Goal: Information Seeking & Learning: Learn about a topic

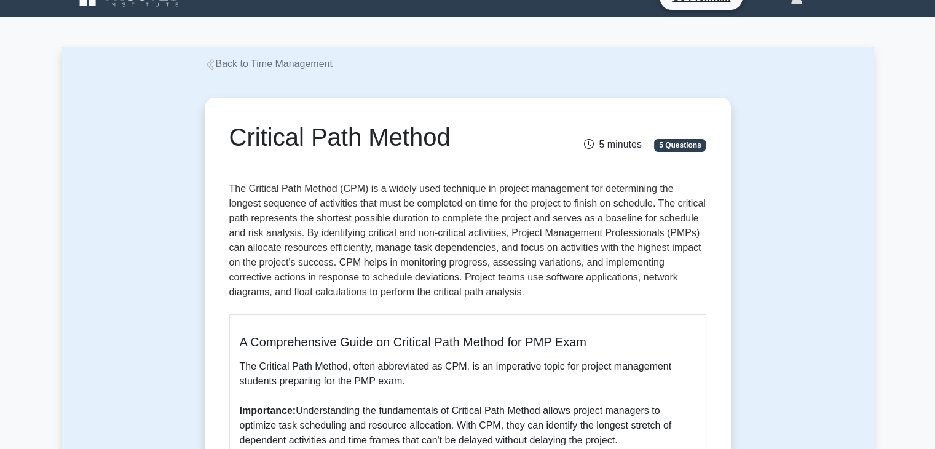
scroll to position [26, 0]
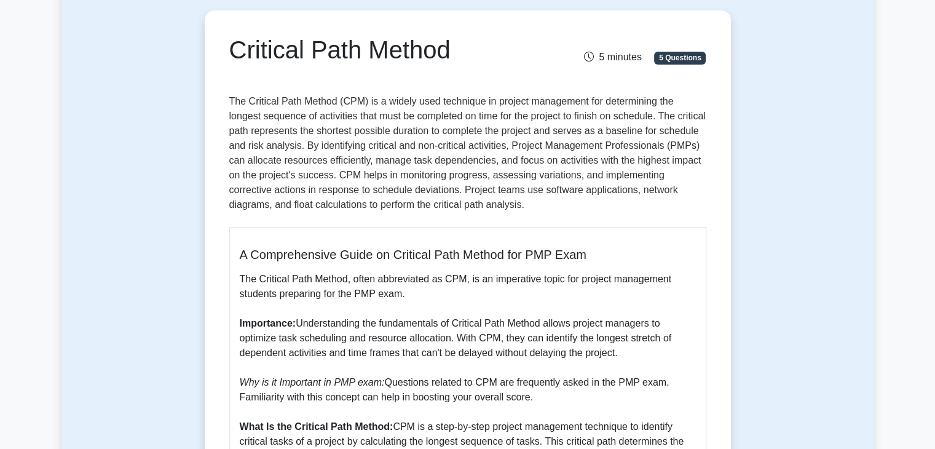
scroll to position [110, 0]
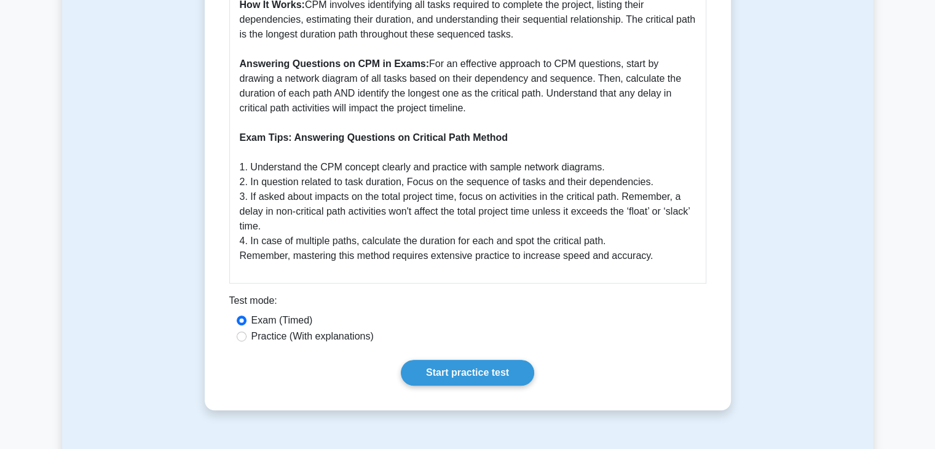
scroll to position [591, 0]
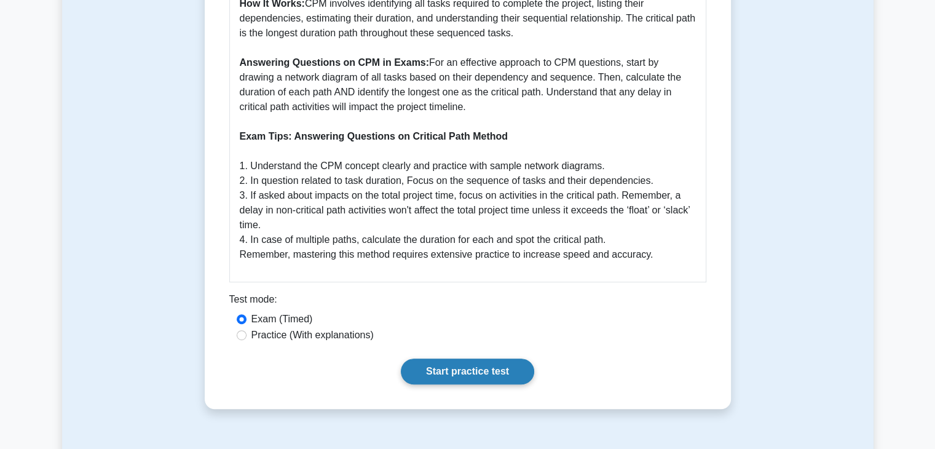
click at [437, 371] on link "Start practice test" at bounding box center [467, 371] width 133 height 26
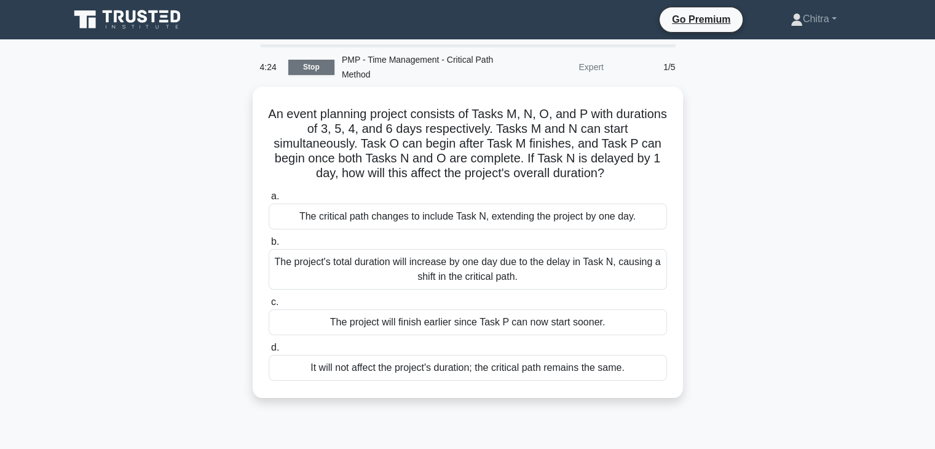
click at [318, 62] on link "Stop" at bounding box center [311, 67] width 46 height 15
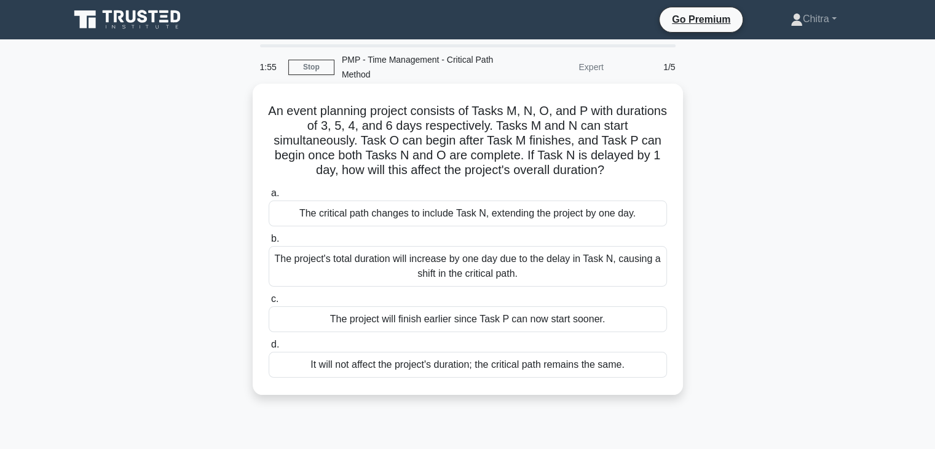
click at [491, 266] on div "The project's total duration will increase by one day due to the delay in Task …" at bounding box center [468, 266] width 398 height 41
click at [269, 243] on input "b. The project's total duration will increase by one day due to the delay in Ta…" at bounding box center [269, 239] width 0 height 8
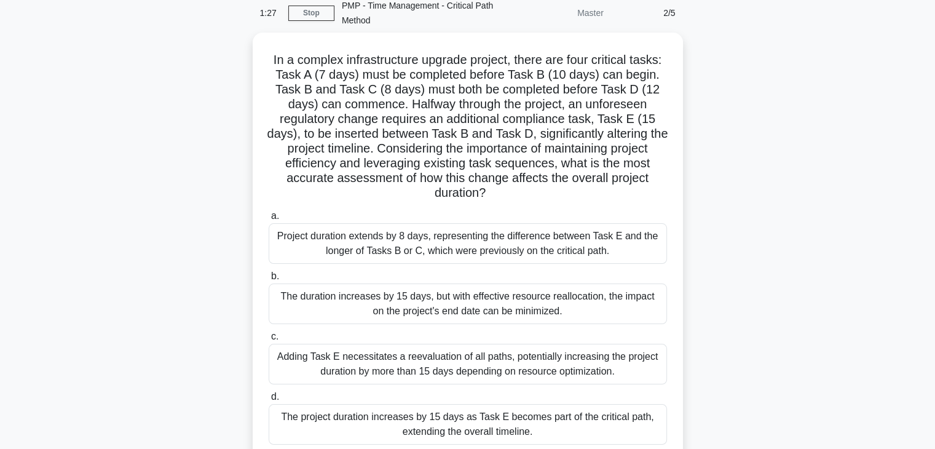
scroll to position [56, 0]
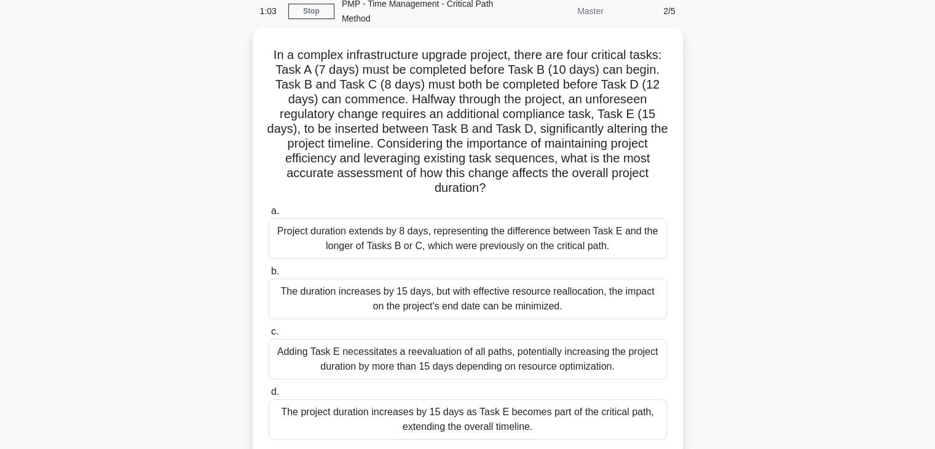
click at [425, 309] on div "The duration increases by 15 days, but with effective resource reallocation, th…" at bounding box center [468, 299] width 398 height 41
click at [269, 275] on input "b. The duration increases by 15 days, but with effective resource reallocation,…" at bounding box center [269, 271] width 0 height 8
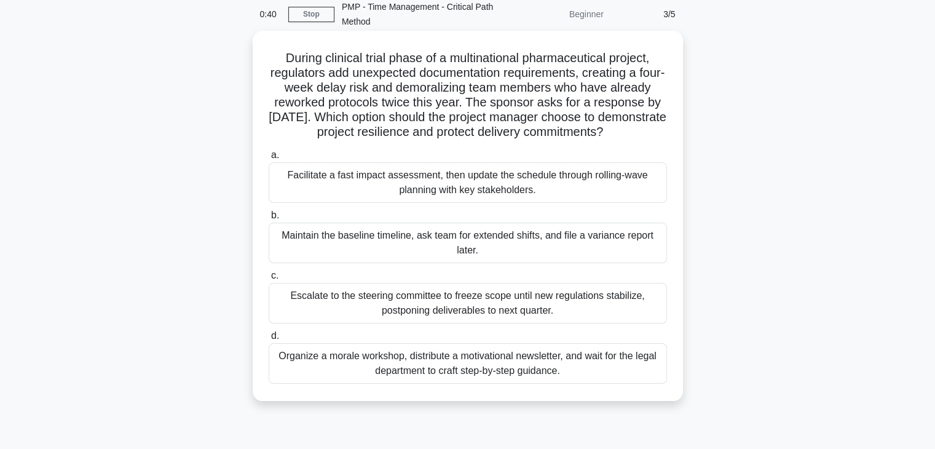
scroll to position [54, 0]
click at [467, 192] on div "Facilitate a fast impact assessment, then update the schedule through rolling-w…" at bounding box center [468, 181] width 398 height 41
click at [269, 158] on input "a. Facilitate a fast impact assessment, then update the schedule through rollin…" at bounding box center [269, 154] width 0 height 8
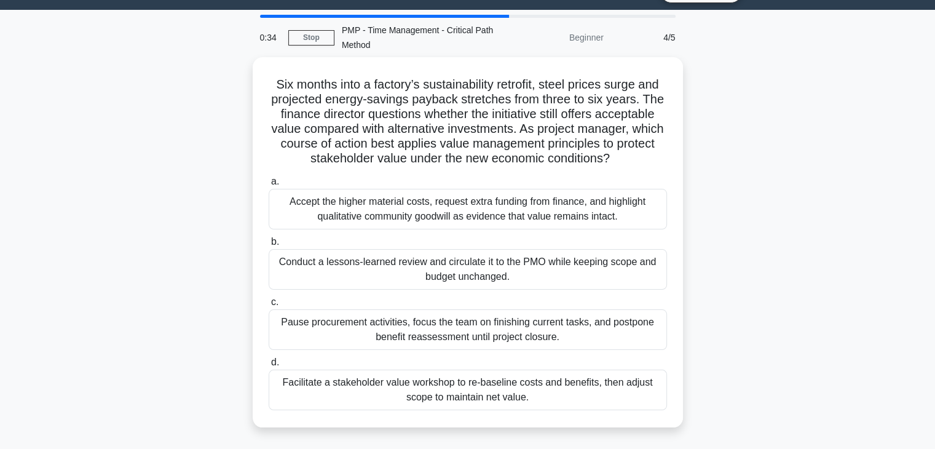
scroll to position [0, 0]
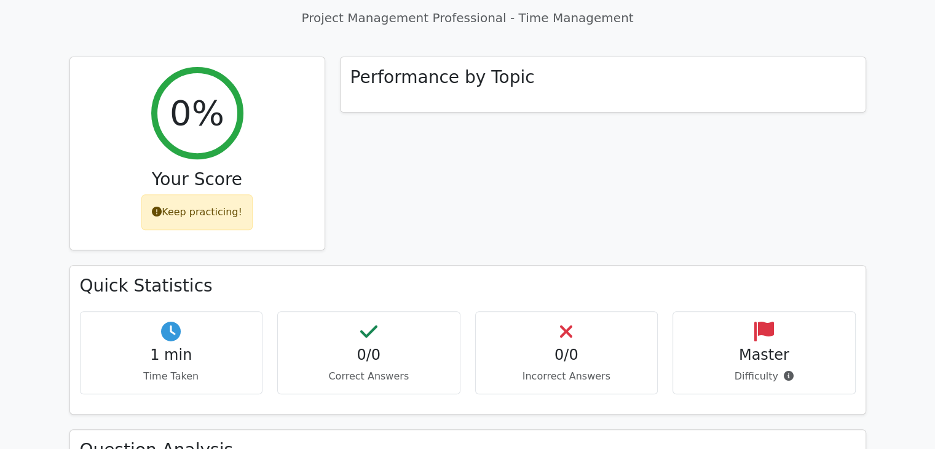
scroll to position [453, 0]
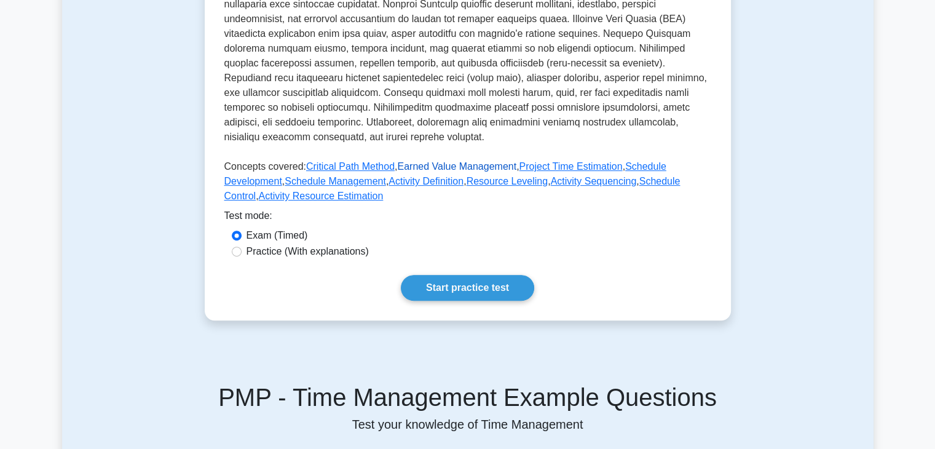
click at [451, 168] on link "Earned Value Management" at bounding box center [456, 166] width 119 height 10
click at [563, 167] on link "Project Time Estimation" at bounding box center [570, 166] width 103 height 10
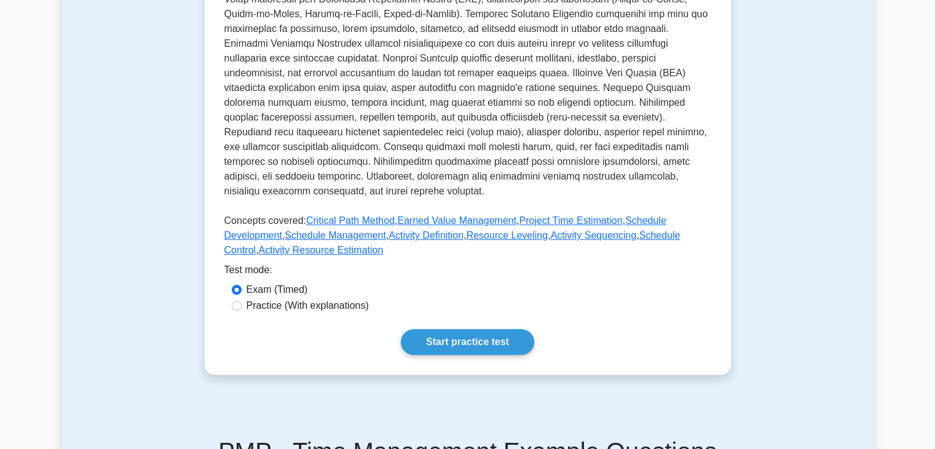
scroll to position [391, 0]
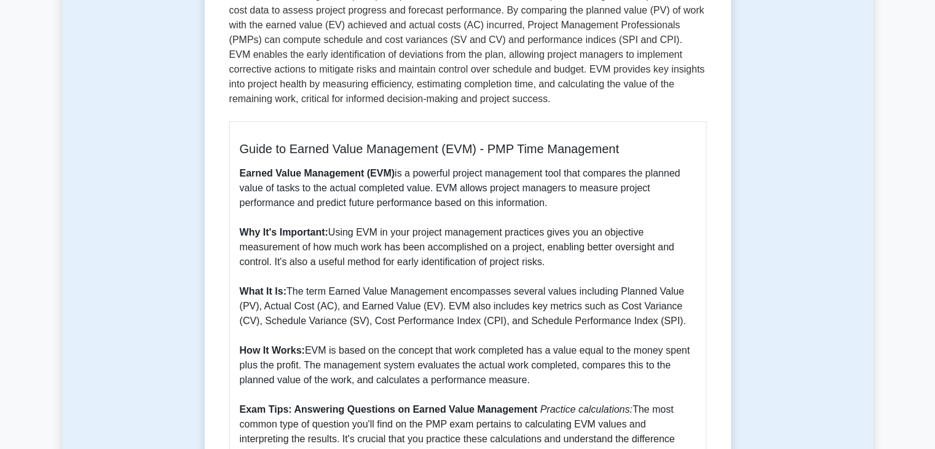
scroll to position [218, 0]
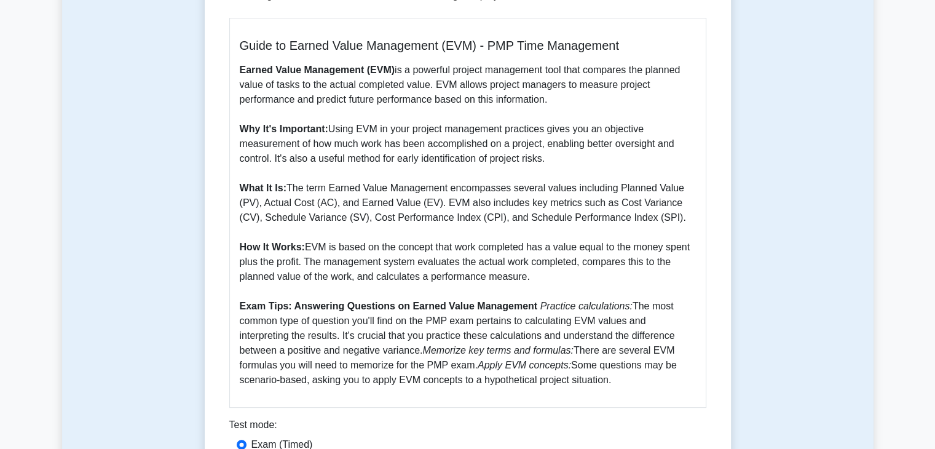
scroll to position [318, 0]
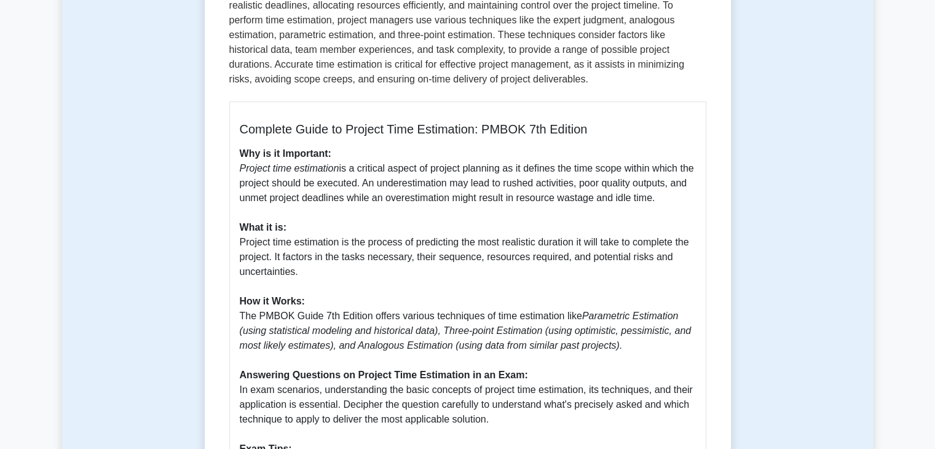
scroll to position [239, 0]
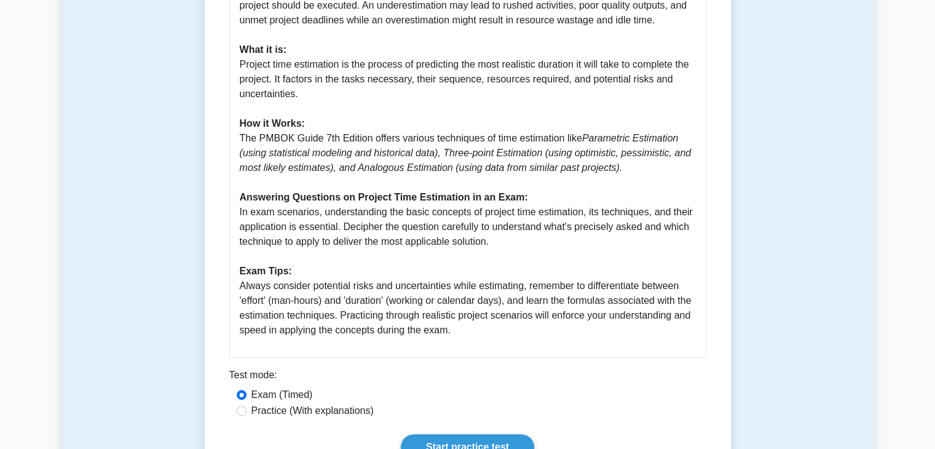
scroll to position [422, 0]
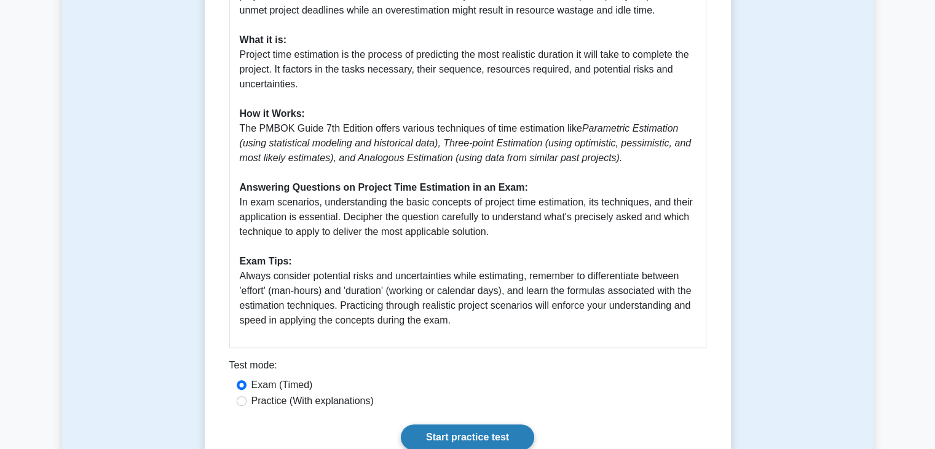
click at [507, 431] on link "Start practice test" at bounding box center [467, 437] width 133 height 26
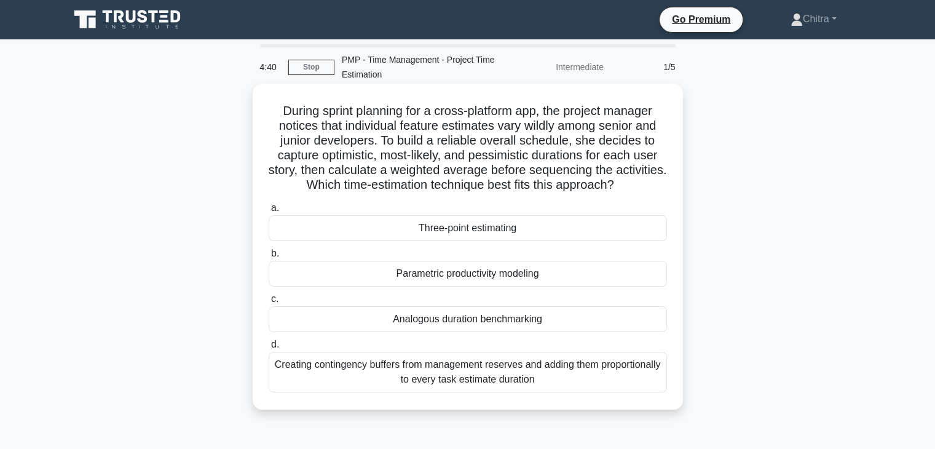
click at [469, 232] on div "Three-point estimating" at bounding box center [468, 228] width 398 height 26
click at [269, 212] on input "a. Three-point estimating" at bounding box center [269, 208] width 0 height 8
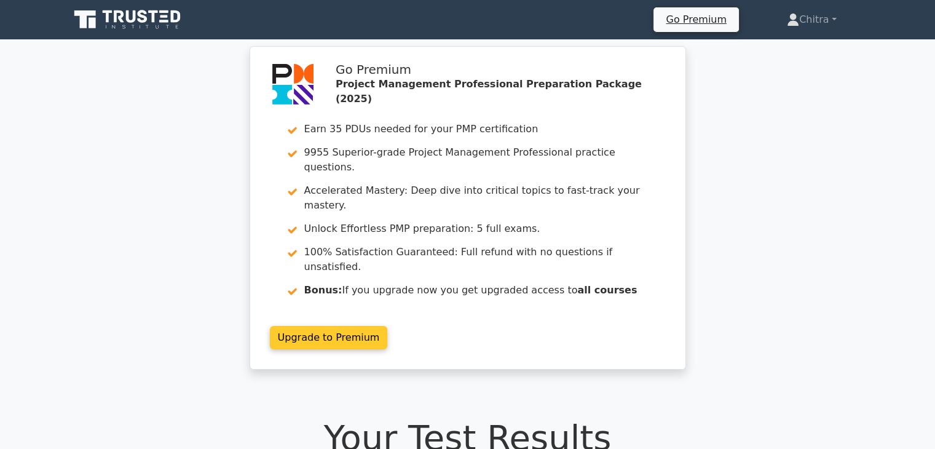
drag, startPoint x: 0, startPoint y: 0, endPoint x: 658, endPoint y: 247, distance: 702.6
click at [388, 326] on link "Upgrade to Premium" at bounding box center [329, 337] width 118 height 23
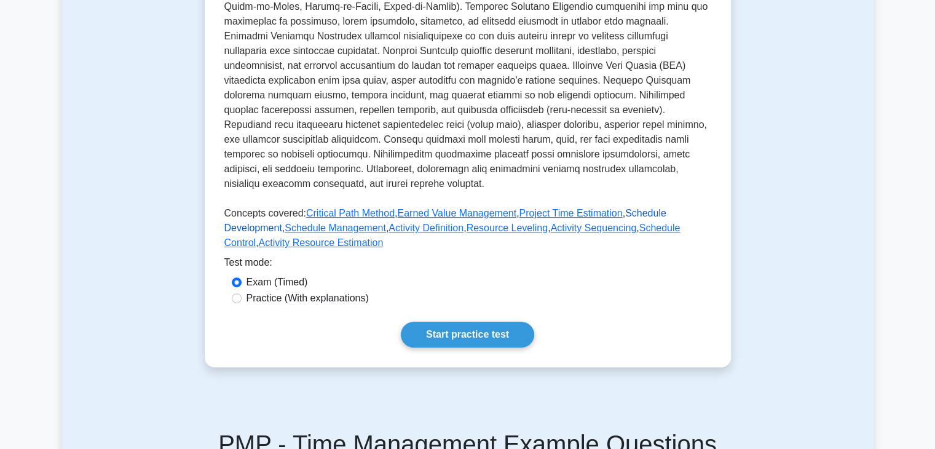
drag, startPoint x: 0, startPoint y: 0, endPoint x: 638, endPoint y: 217, distance: 673.5
click at [638, 217] on link "Schedule Development" at bounding box center [445, 220] width 442 height 25
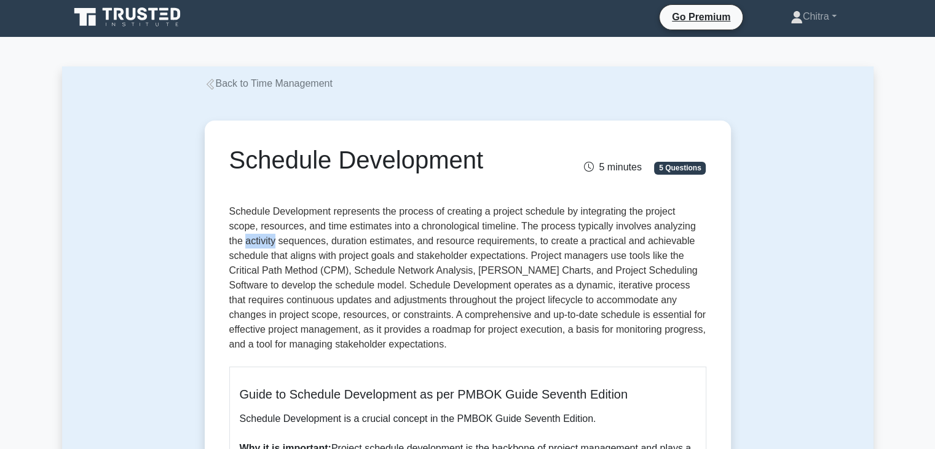
scroll to position [6, 0]
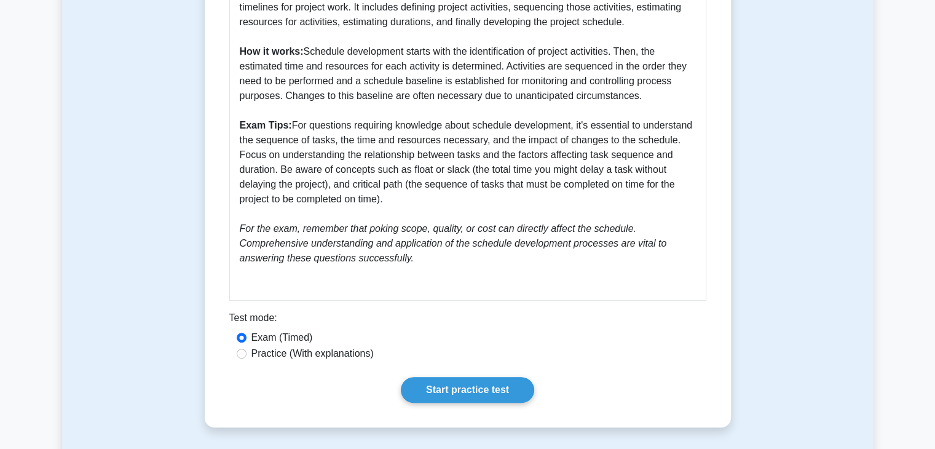
scroll to position [515, 0]
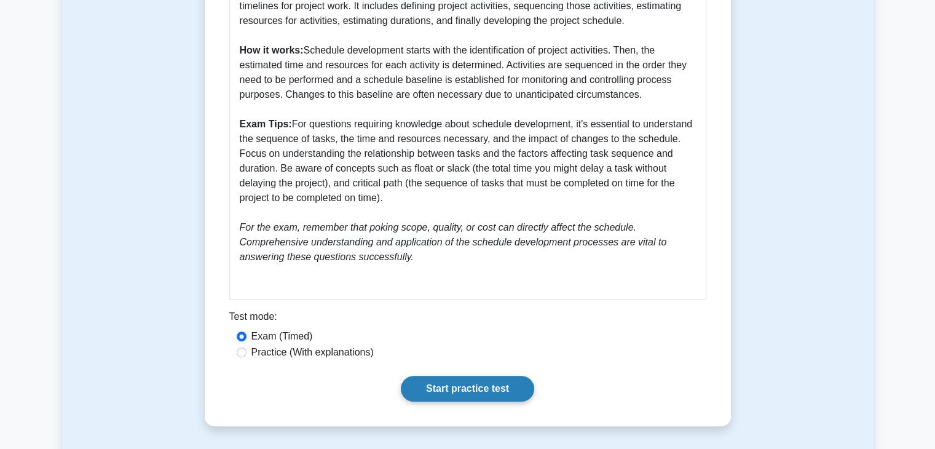
click at [471, 392] on link "Start practice test" at bounding box center [467, 389] width 133 height 26
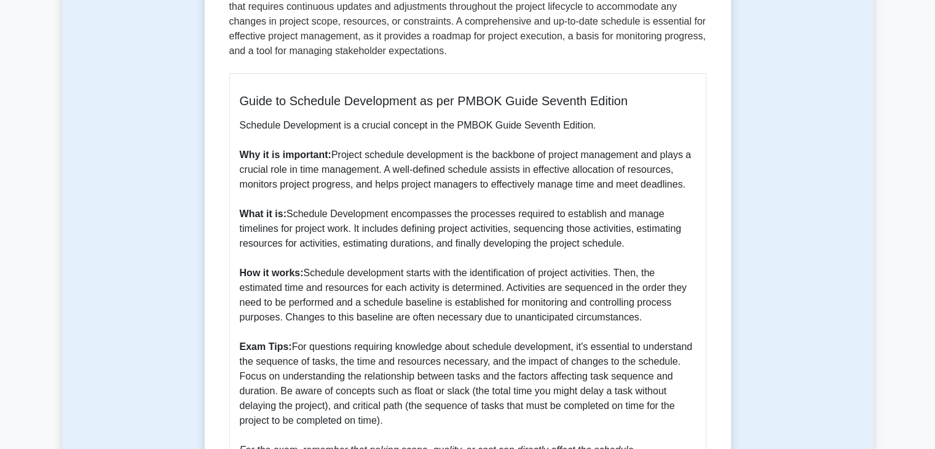
scroll to position [292, 0]
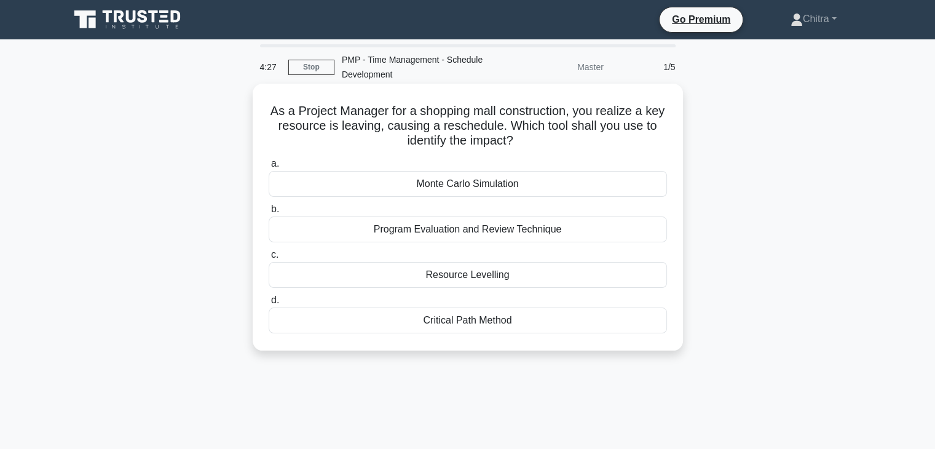
click at [500, 285] on div "Resource Levelling" at bounding box center [468, 275] width 398 height 26
click at [269, 259] on input "c. Resource Levelling" at bounding box center [269, 255] width 0 height 8
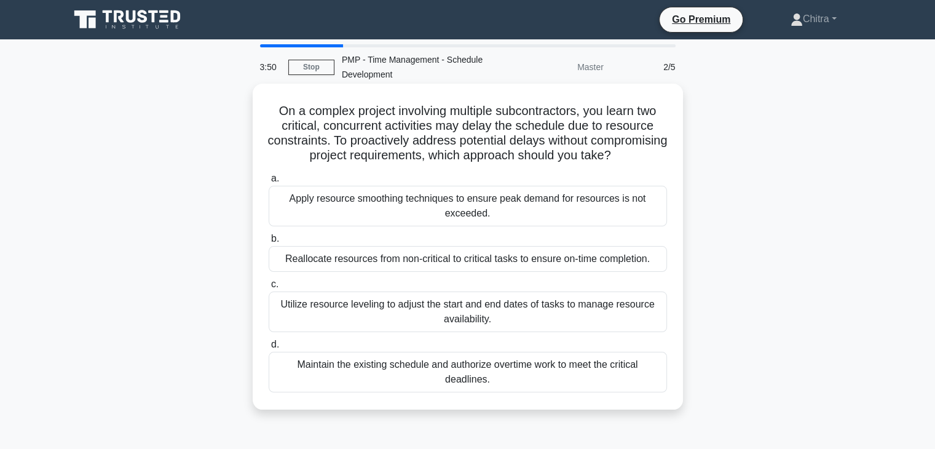
click at [486, 272] on div "Reallocate resources from non-critical to critical tasks to ensure on-time comp…" at bounding box center [468, 259] width 398 height 26
click at [269, 243] on input "b. Reallocate resources from non-critical to critical tasks to ensure on-time c…" at bounding box center [269, 239] width 0 height 8
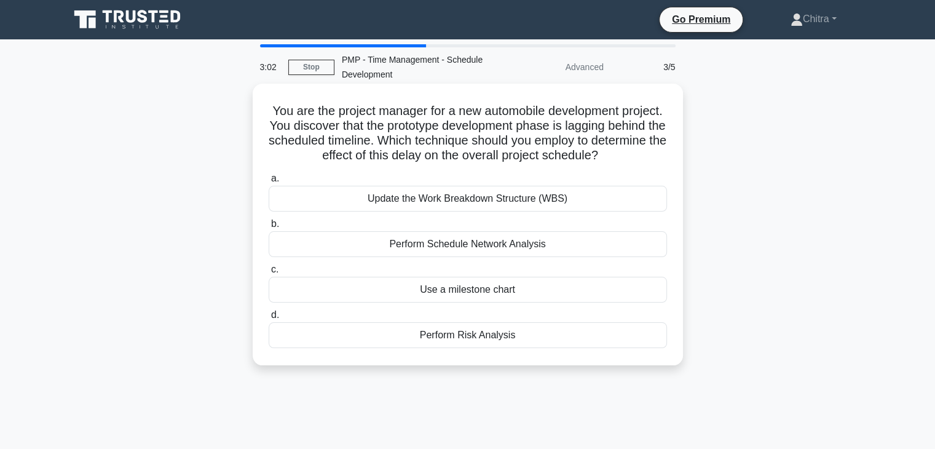
click at [514, 254] on div "Perform Schedule Network Analysis" at bounding box center [468, 244] width 398 height 26
click at [269, 228] on input "b. Perform Schedule Network Analysis" at bounding box center [269, 224] width 0 height 8
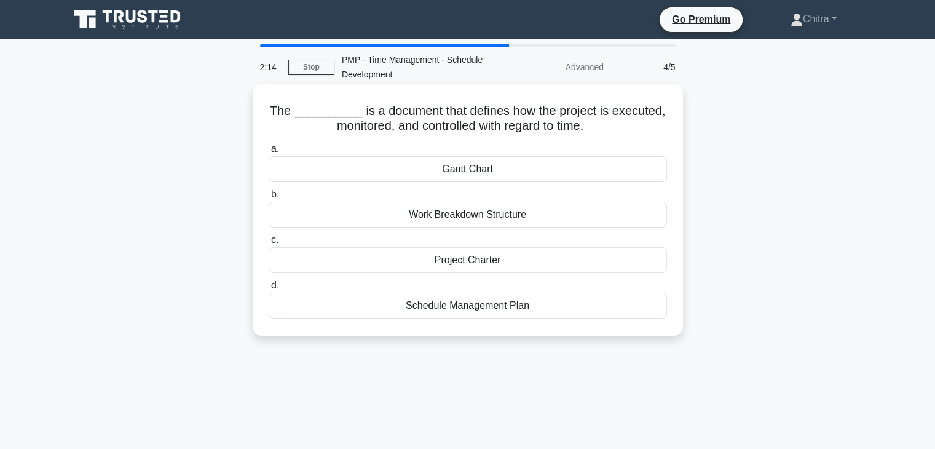
click at [501, 305] on div "Schedule Management Plan" at bounding box center [468, 306] width 398 height 26
click at [269, 290] on input "d. Schedule Management Plan" at bounding box center [269, 286] width 0 height 8
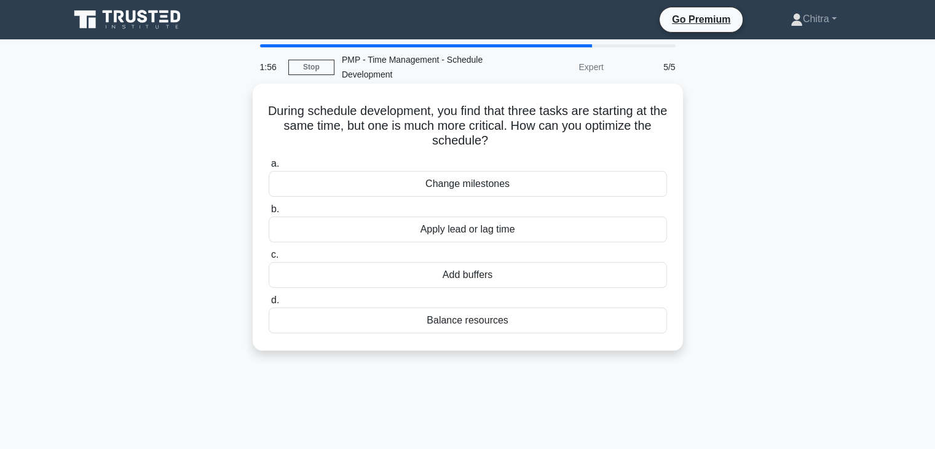
click at [523, 232] on div "Apply lead or lag time" at bounding box center [468, 229] width 398 height 26
click at [269, 213] on input "b. Apply lead or lag time" at bounding box center [269, 209] width 0 height 8
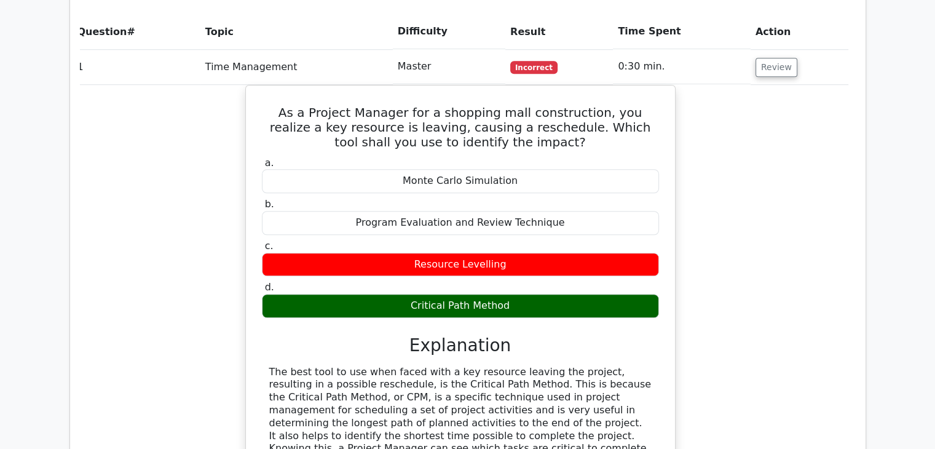
scroll to position [912, 0]
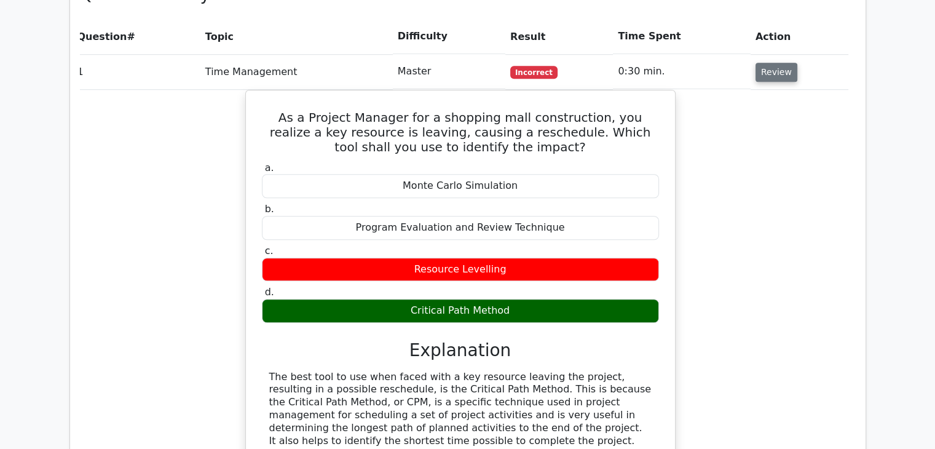
click at [772, 63] on button "Review" at bounding box center [777, 72] width 42 height 19
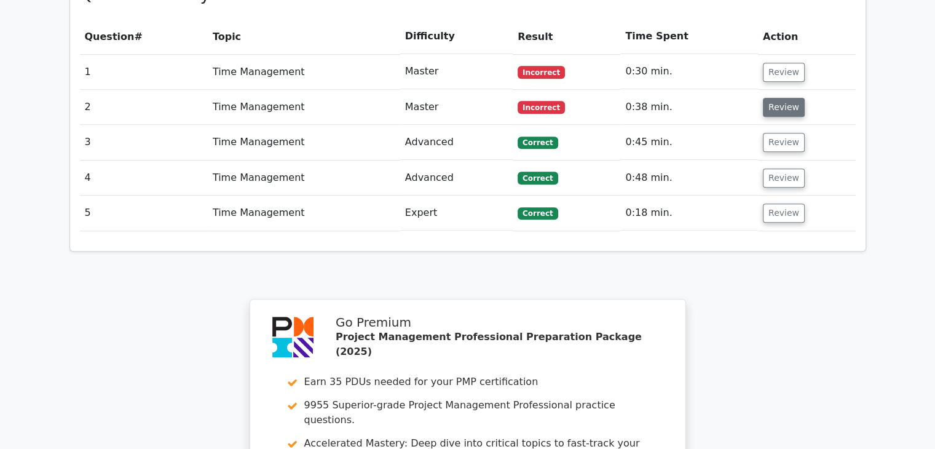
click at [791, 98] on button "Review" at bounding box center [784, 107] width 42 height 19
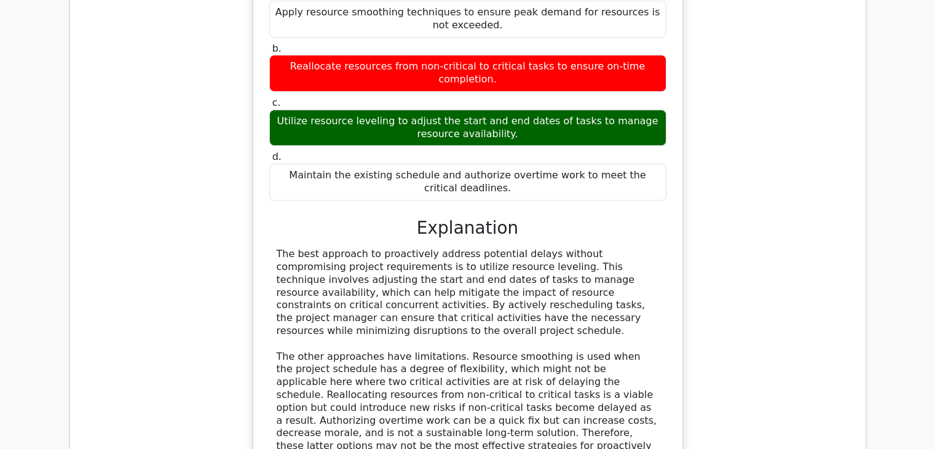
scroll to position [1150, 0]
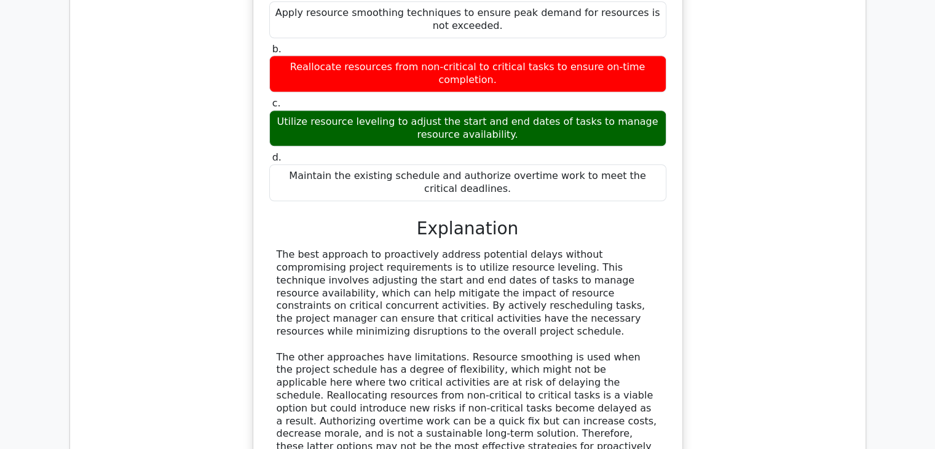
click at [743, 216] on div "On a complex project involving multiple subcontractors, you learn two critical,…" at bounding box center [468, 215] width 776 height 657
click at [750, 197] on div "On a complex project involving multiple subcontractors, you learn two critical,…" at bounding box center [468, 215] width 776 height 657
click at [738, 205] on div "On a complex project involving multiple subcontractors, you learn two critical,…" at bounding box center [468, 215] width 776 height 657
drag, startPoint x: 727, startPoint y: 100, endPoint x: 684, endPoint y: 46, distance: 69.1
click at [684, 46] on div "On a complex project involving multiple subcontractors, you learn two critical,…" at bounding box center [468, 215] width 776 height 657
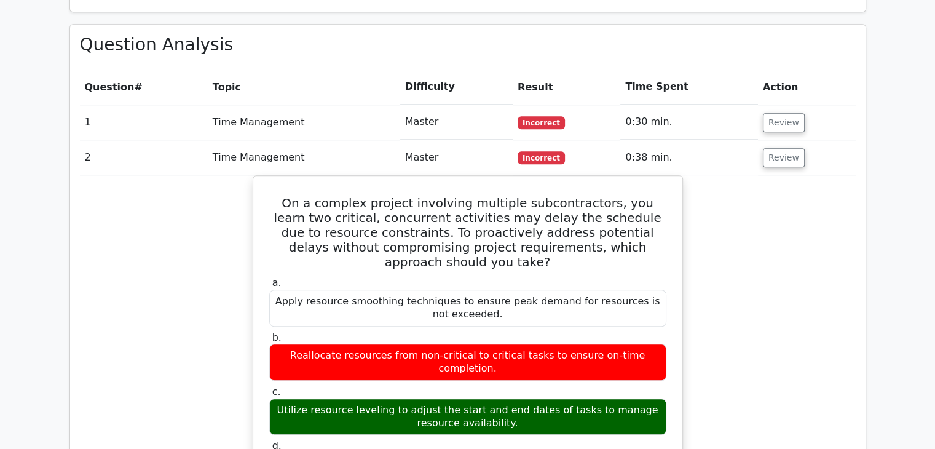
scroll to position [860, 0]
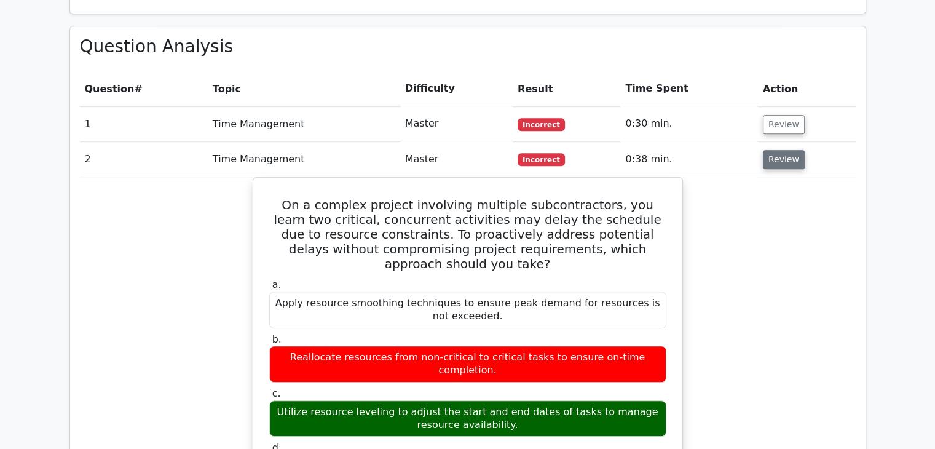
click at [778, 150] on button "Review" at bounding box center [784, 159] width 42 height 19
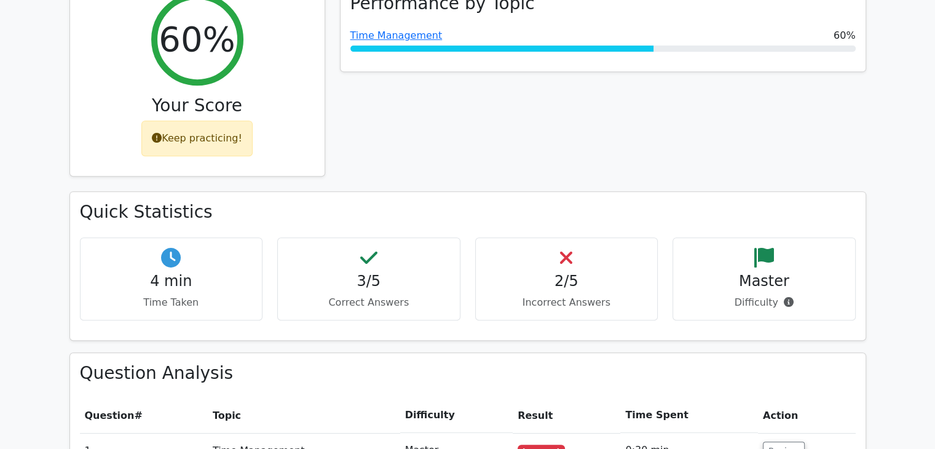
scroll to position [531, 0]
